Goal: Transaction & Acquisition: Obtain resource

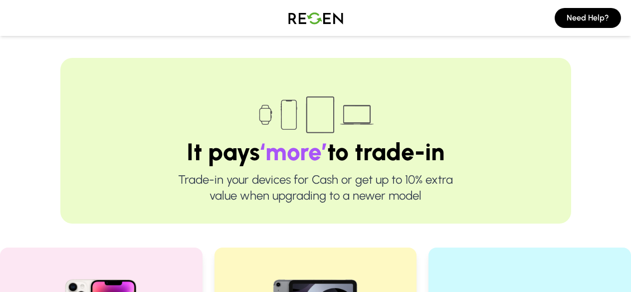
scroll to position [315, 0]
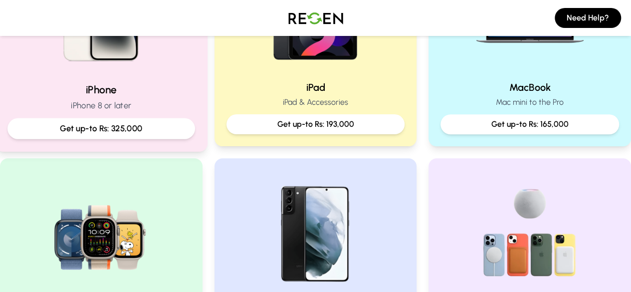
click at [177, 124] on p "Get up-to Rs: 325,000" at bounding box center [101, 128] width 171 height 12
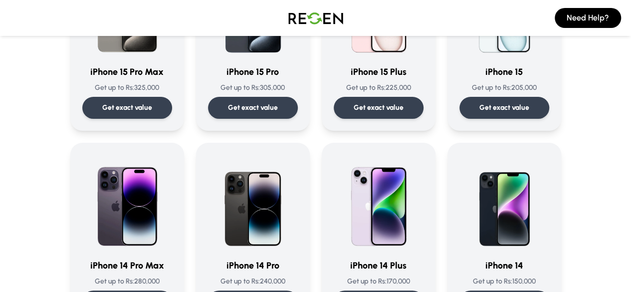
scroll to position [171, 0]
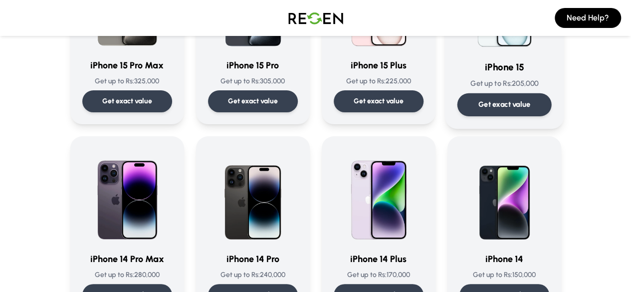
click at [551, 104] on div "Get exact value" at bounding box center [504, 104] width 94 height 23
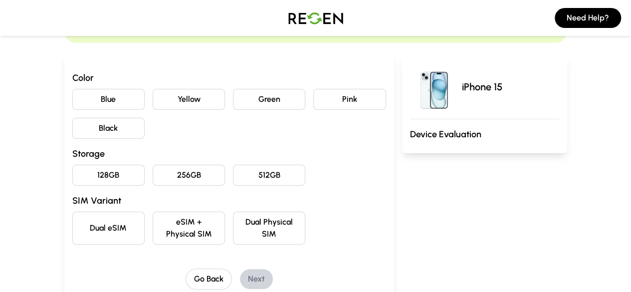
scroll to position [86, 0]
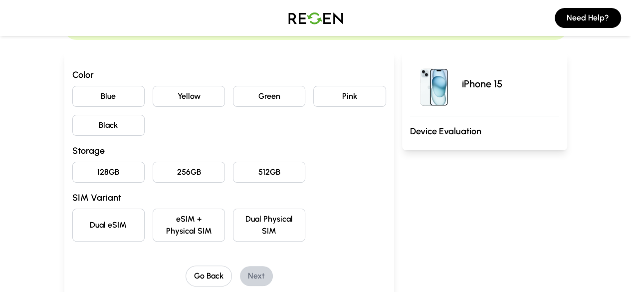
click at [81, 171] on button "128GB" at bounding box center [108, 172] width 72 height 21
click at [87, 88] on button "Blue" at bounding box center [108, 96] width 72 height 21
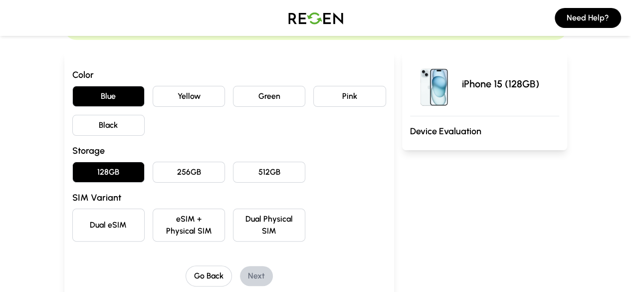
click at [88, 119] on button "Black" at bounding box center [108, 125] width 72 height 21
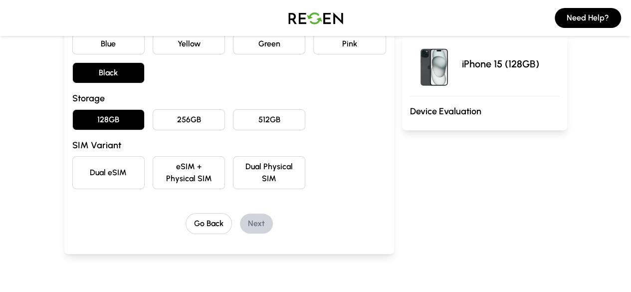
scroll to position [162, 0]
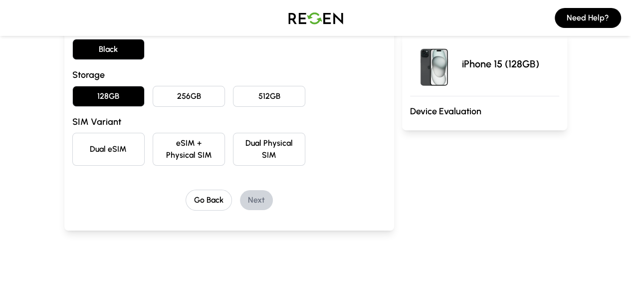
click at [181, 146] on button "eSIM + Physical SIM" at bounding box center [189, 149] width 72 height 33
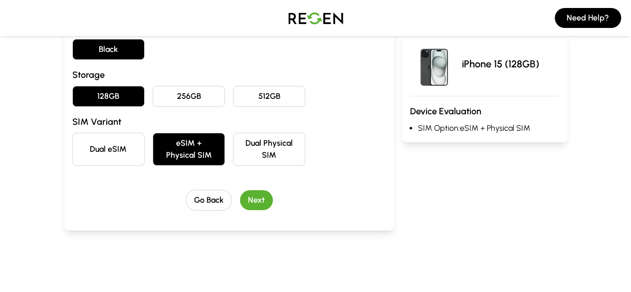
click at [240, 190] on button "Next" at bounding box center [256, 200] width 33 height 20
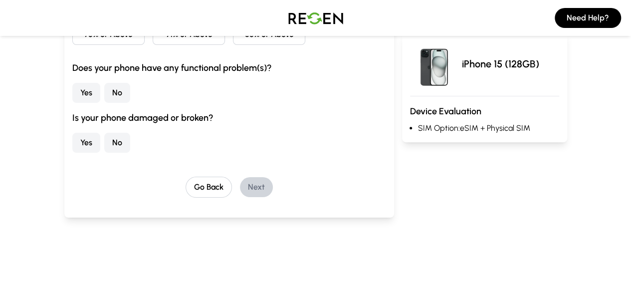
click at [104, 91] on button "No" at bounding box center [117, 93] width 26 height 20
click at [104, 135] on button "No" at bounding box center [117, 143] width 26 height 20
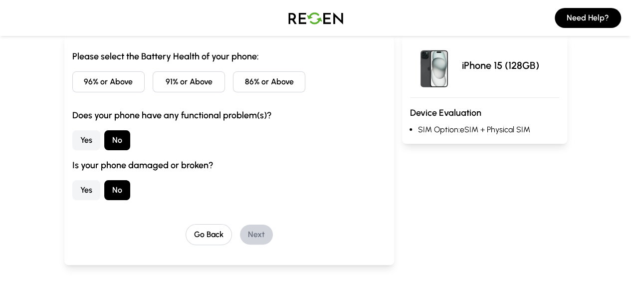
scroll to position [104, 0]
click at [183, 83] on button "91% or Above" at bounding box center [189, 82] width 72 height 21
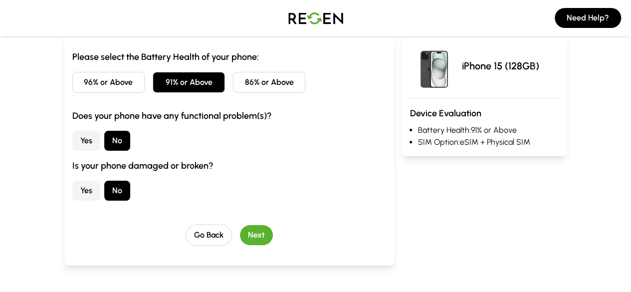
click at [244, 234] on button "Next" at bounding box center [256, 235] width 33 height 20
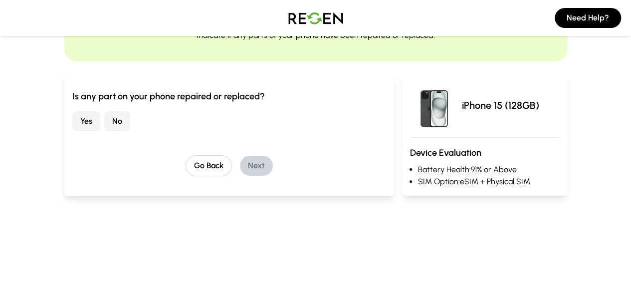
scroll to position [61, 0]
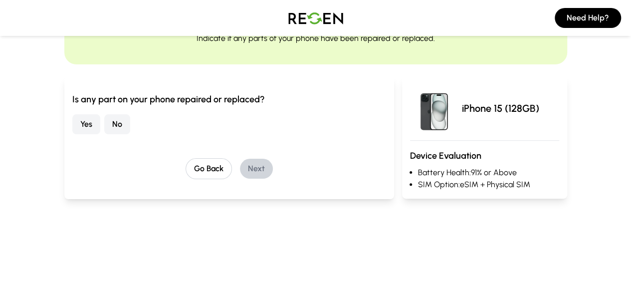
click at [104, 124] on button "No" at bounding box center [117, 124] width 26 height 20
click at [240, 170] on button "Next" at bounding box center [256, 169] width 33 height 20
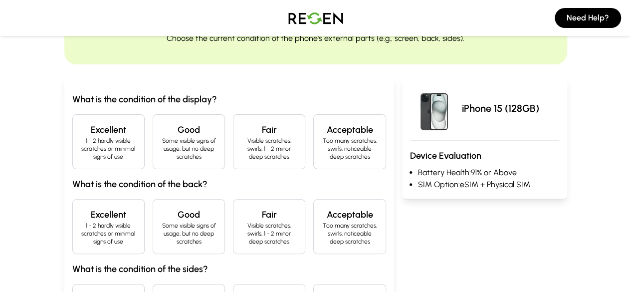
click at [81, 144] on p "1 - 2 hardly visible scratches or minimal signs of use" at bounding box center [108, 149] width 55 height 24
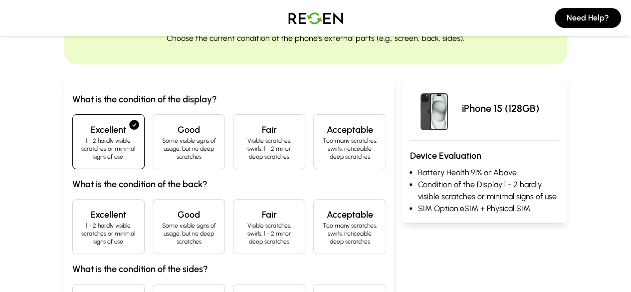
click at [81, 208] on h4 "Excellent" at bounding box center [108, 215] width 55 height 14
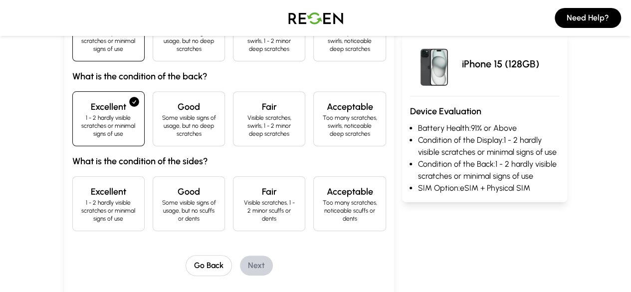
scroll to position [173, 0]
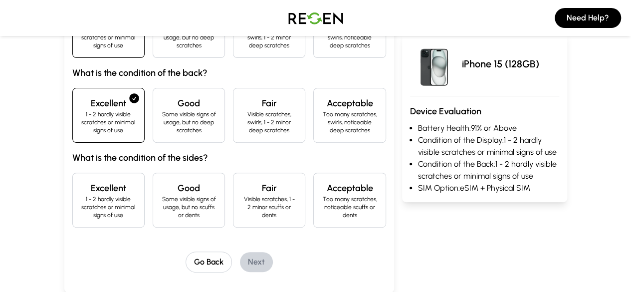
click at [81, 181] on h4 "Excellent" at bounding box center [108, 188] width 55 height 14
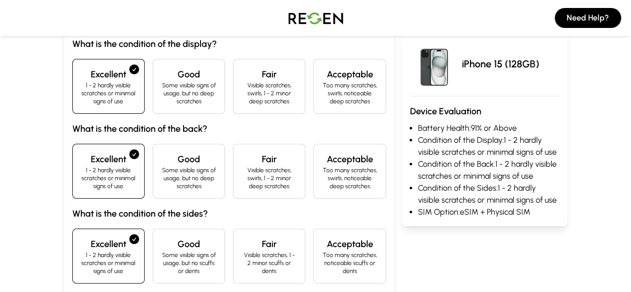
scroll to position [116, 0]
click at [162, 251] on p "Some visible signs of usage, but no scuffs or dents" at bounding box center [188, 263] width 55 height 24
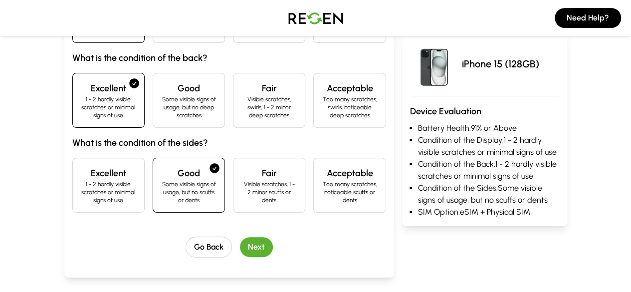
click at [240, 237] on button "Next" at bounding box center [256, 247] width 33 height 20
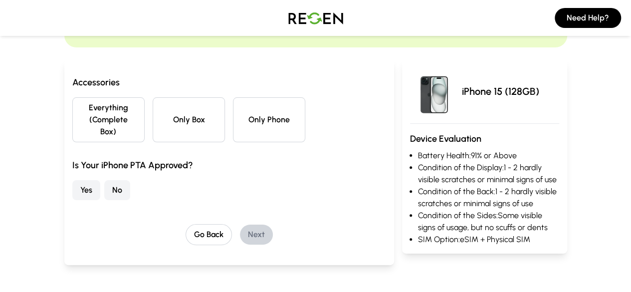
click at [181, 117] on button "Only Box" at bounding box center [189, 119] width 72 height 45
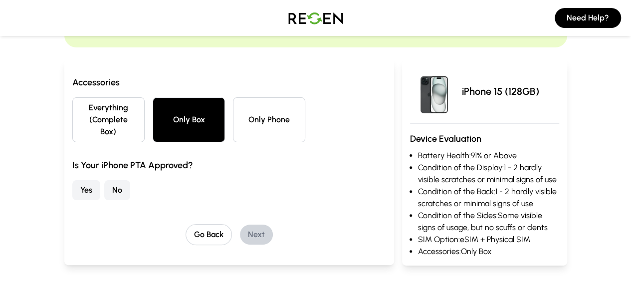
click at [248, 129] on button "Only Phone" at bounding box center [269, 119] width 72 height 45
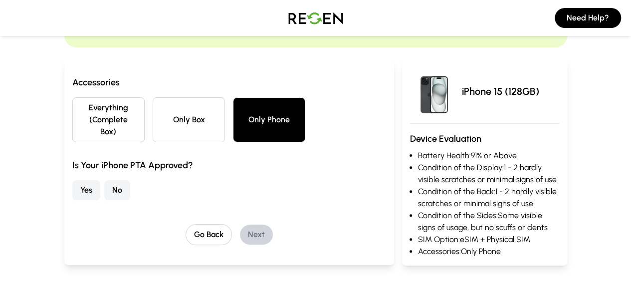
click at [104, 180] on button "No" at bounding box center [117, 190] width 26 height 20
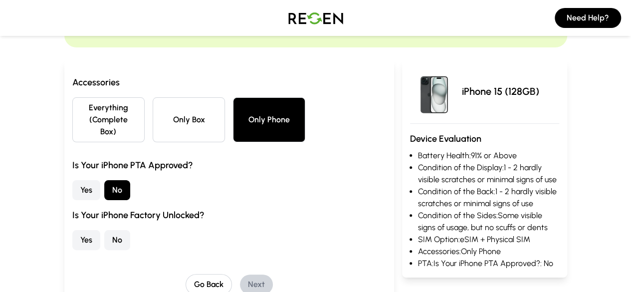
click at [72, 230] on button "Yes" at bounding box center [86, 240] width 28 height 20
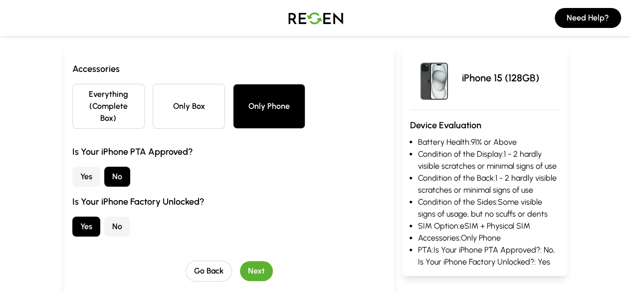
scroll to position [92, 0]
click at [240, 260] on button "Next" at bounding box center [256, 270] width 33 height 20
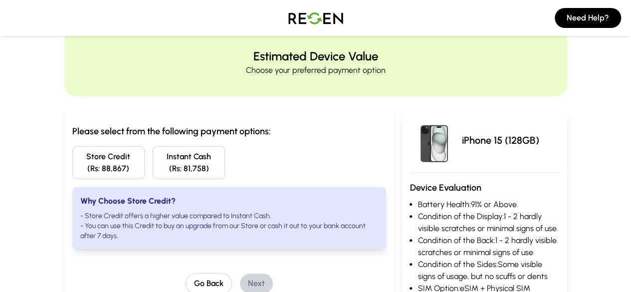
scroll to position [0, 0]
